Goal: Navigation & Orientation: Find specific page/section

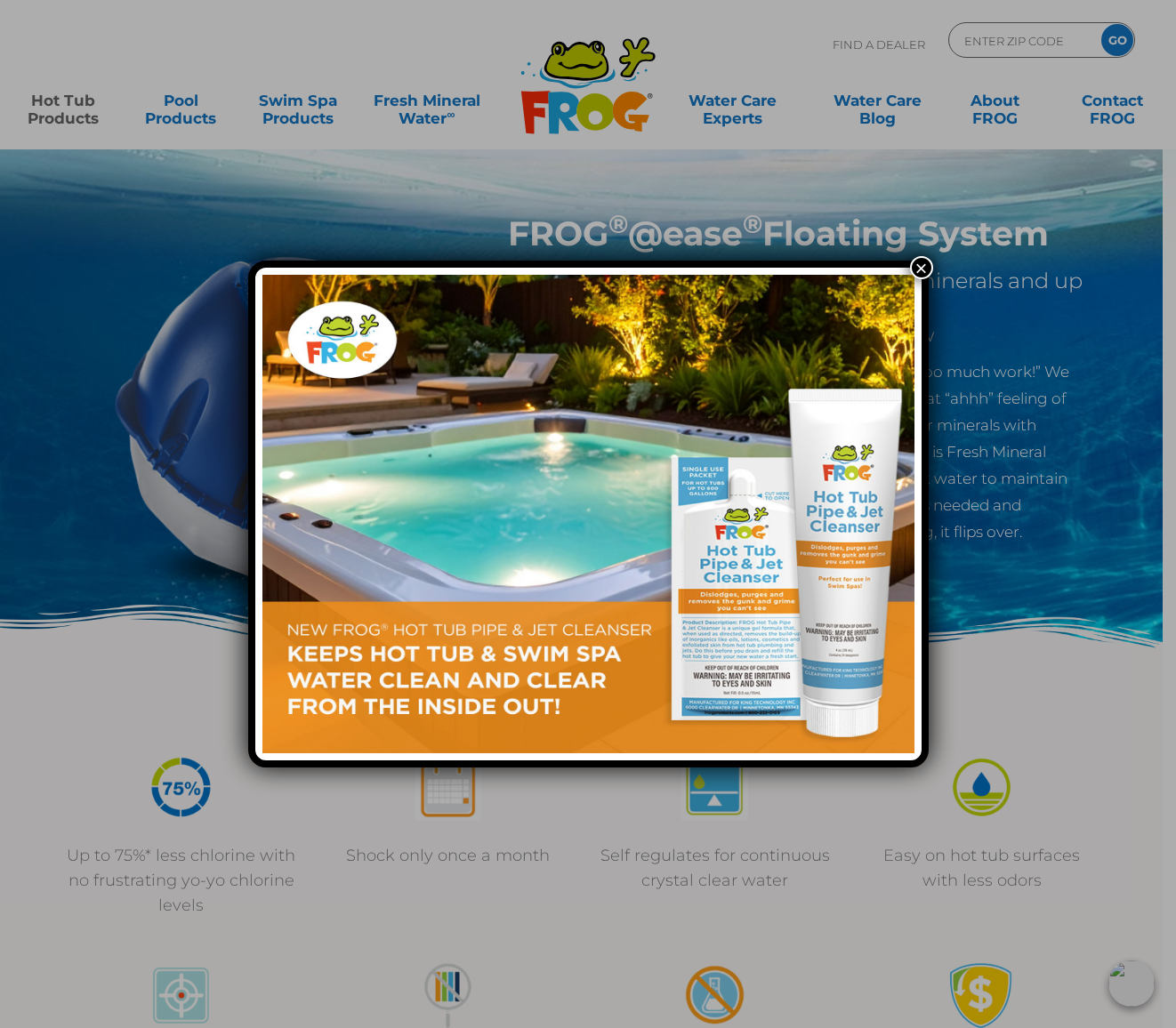
click at [774, 39] on div "×" at bounding box center [588, 514] width 1176 height 1028
click at [916, 268] on button "×" at bounding box center [921, 267] width 23 height 23
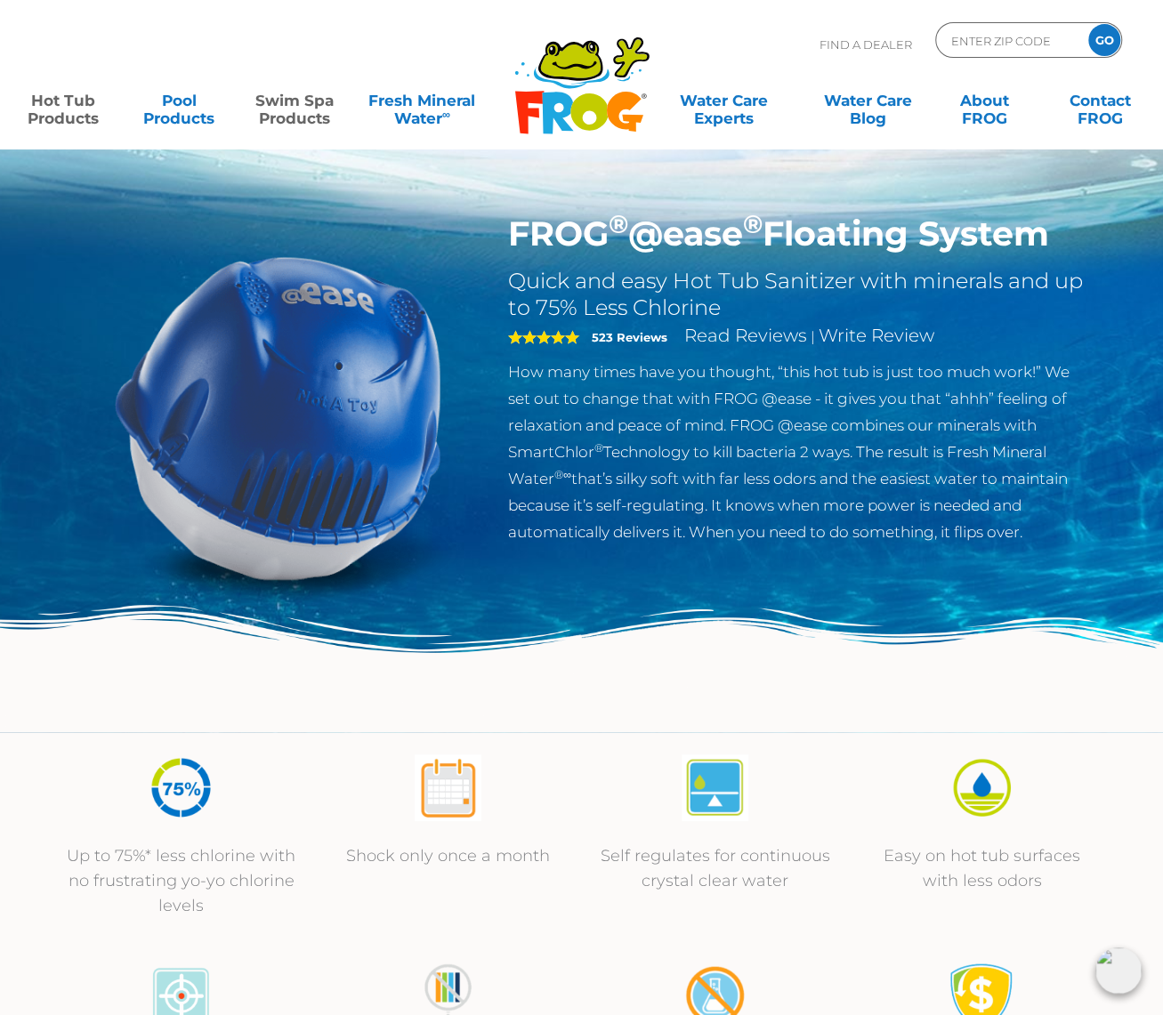
click at [290, 108] on link "Swim Spa Products" at bounding box center [295, 101] width 90 height 36
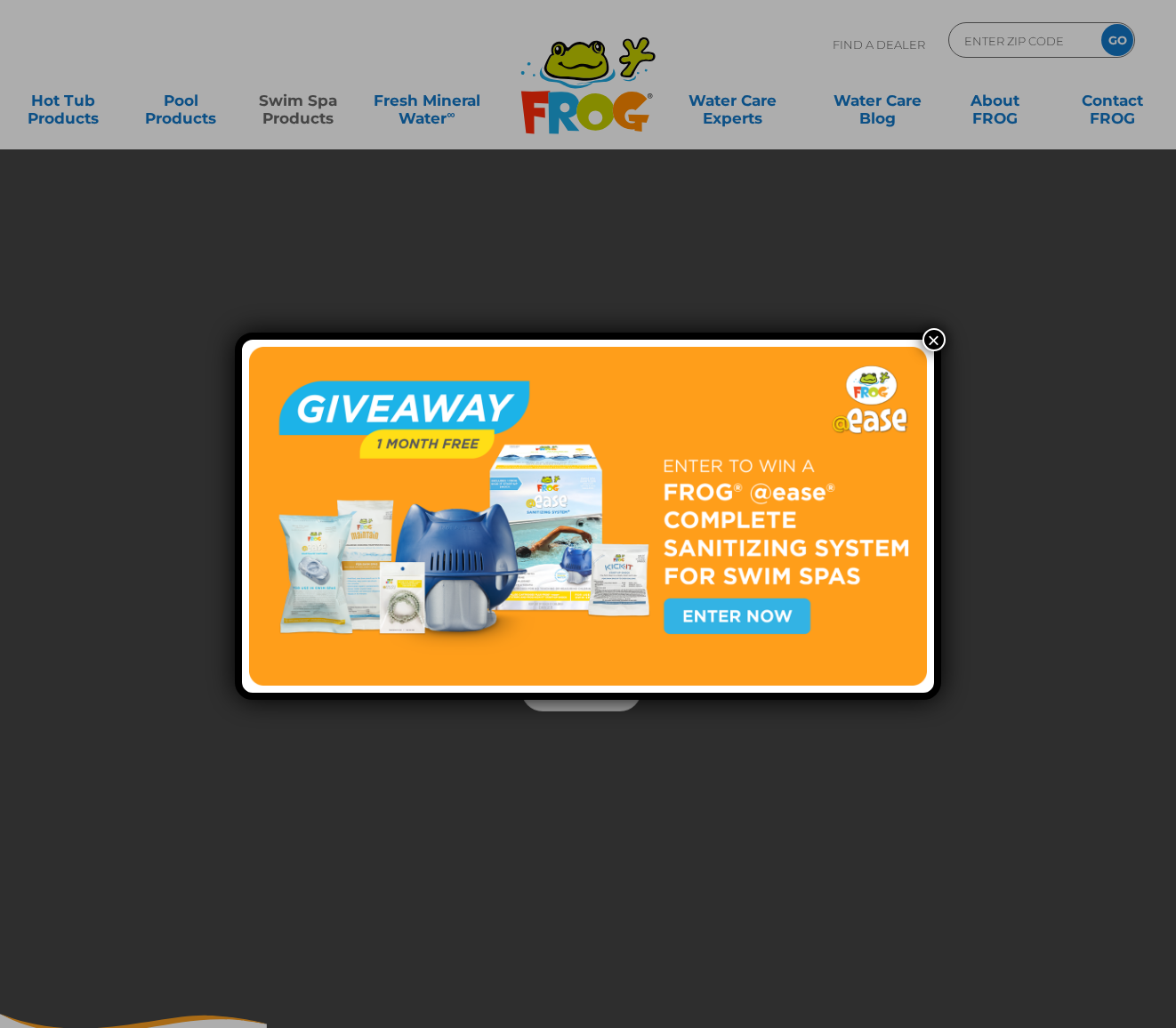
click at [934, 341] on button "×" at bounding box center [934, 339] width 23 height 23
